Goal: Navigation & Orientation: Find specific page/section

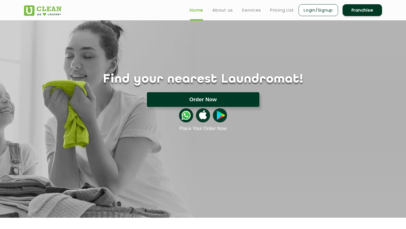
click at [213, 104] on button "Order Now" at bounding box center [203, 99] width 112 height 15
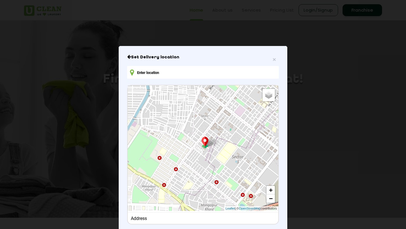
click at [146, 72] on input "text" at bounding box center [203, 72] width 152 height 13
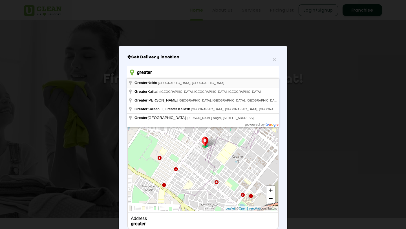
type input "[GEOGRAPHIC_DATA], [GEOGRAPHIC_DATA], [GEOGRAPHIC_DATA]"
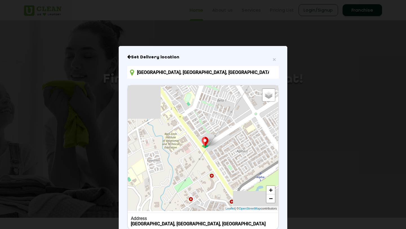
scroll to position [38, 0]
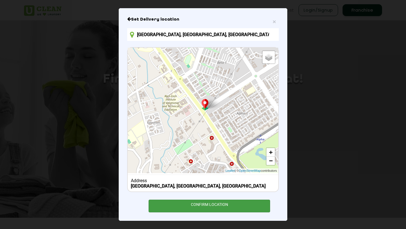
click at [207, 202] on div "CONFIRM LOCATION" at bounding box center [209, 206] width 121 height 13
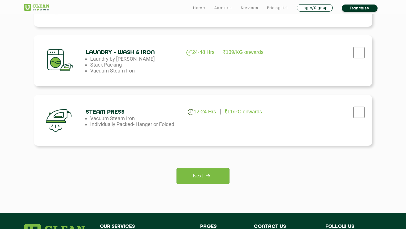
scroll to position [482, 0]
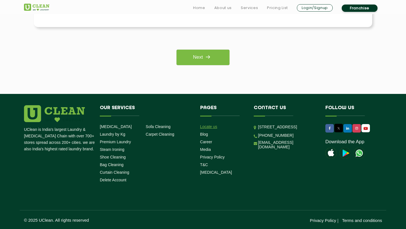
click at [209, 127] on link "Locate us" at bounding box center [208, 126] width 17 height 5
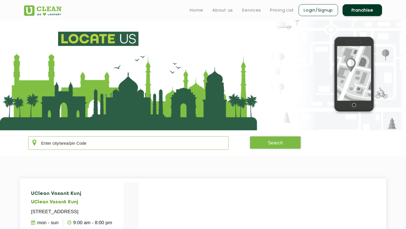
click at [101, 142] on input "text" at bounding box center [128, 143] width 200 height 14
type input "greater noida"
click at [279, 140] on button "Search" at bounding box center [275, 142] width 51 height 13
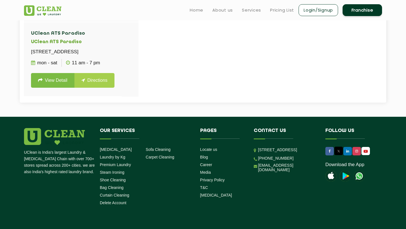
scroll to position [311, 0]
